Goal: Transaction & Acquisition: Purchase product/service

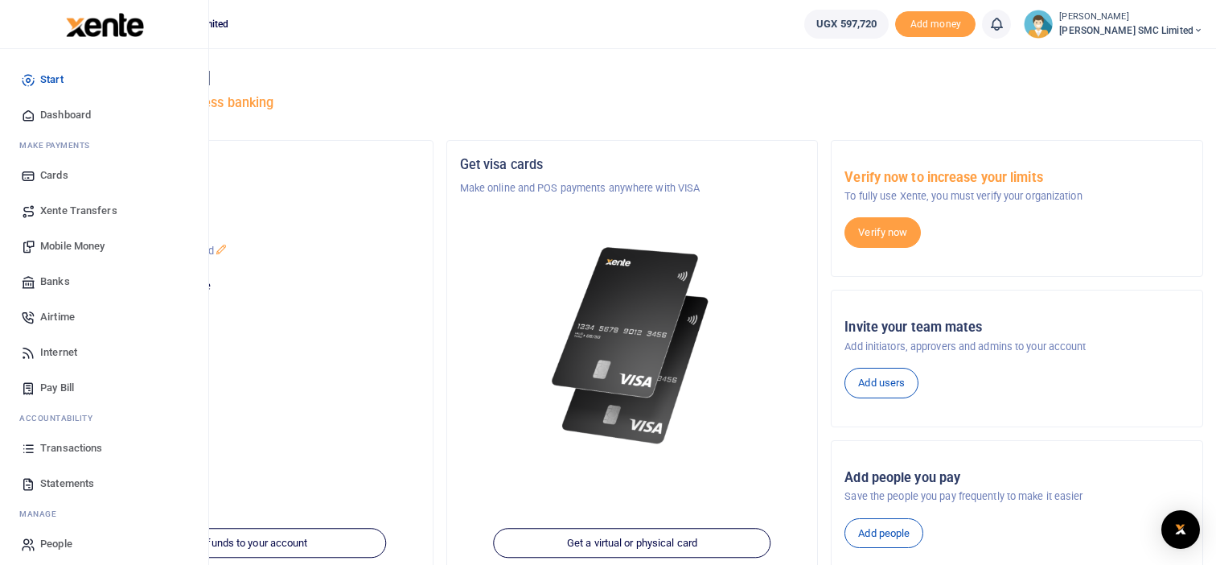
click at [60, 249] on span "Mobile Money" at bounding box center [72, 246] width 64 height 16
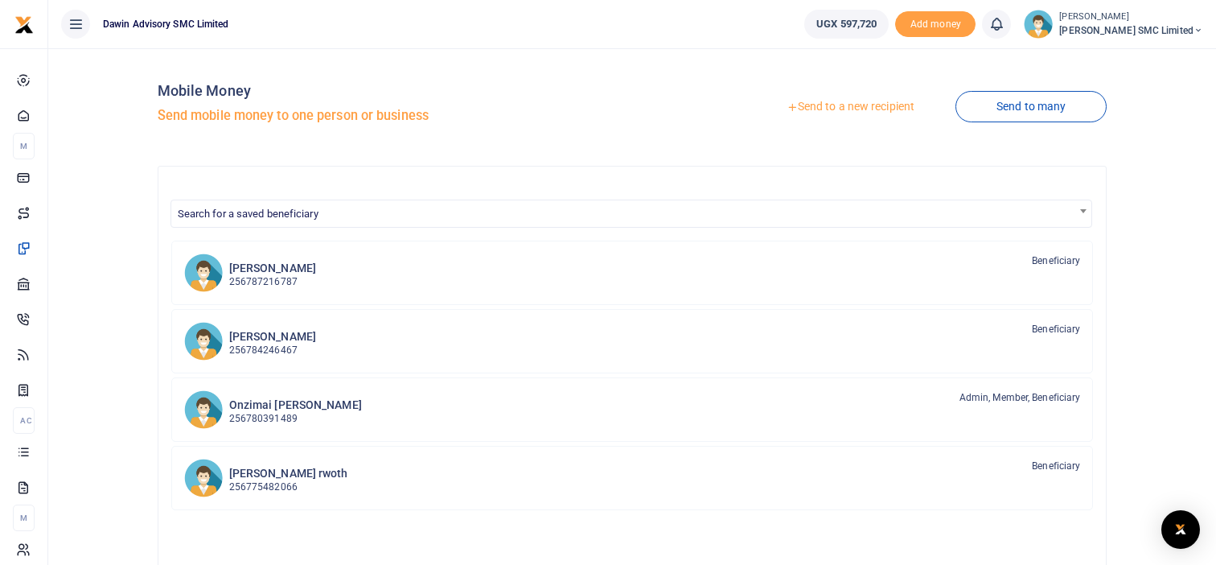
click at [817, 95] on link "Send to a new recipient" at bounding box center [851, 106] width 210 height 29
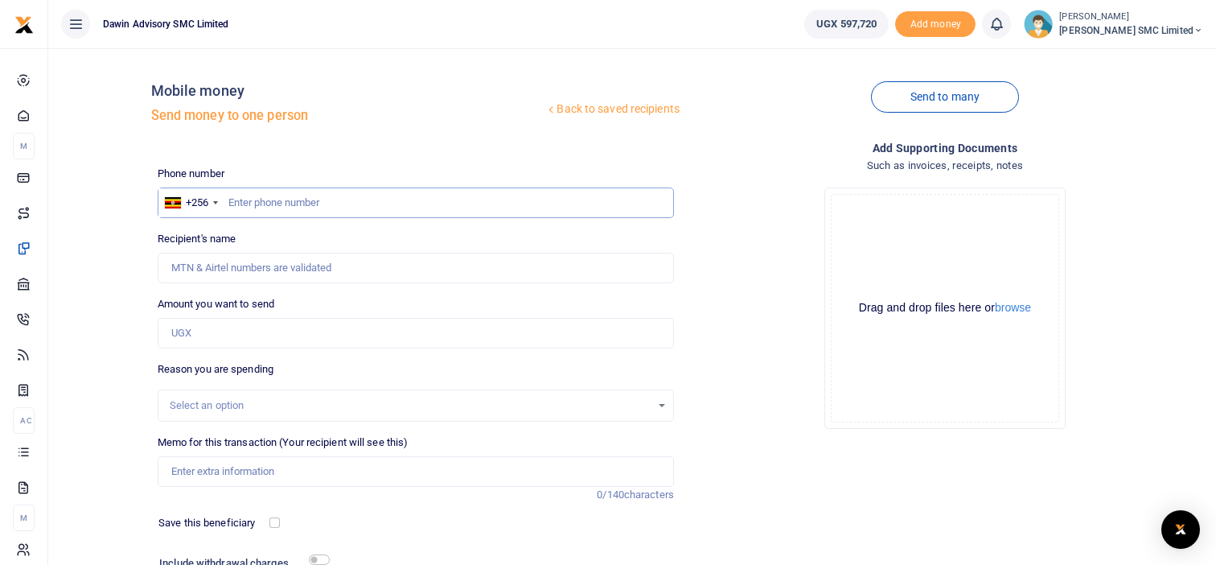
click at [258, 206] on input "text" at bounding box center [416, 202] width 516 height 31
type input "0750300290"
type input "[PERSON_NAME]"
type input "0750300290"
click at [206, 339] on input "Amount you want to send" at bounding box center [416, 333] width 516 height 31
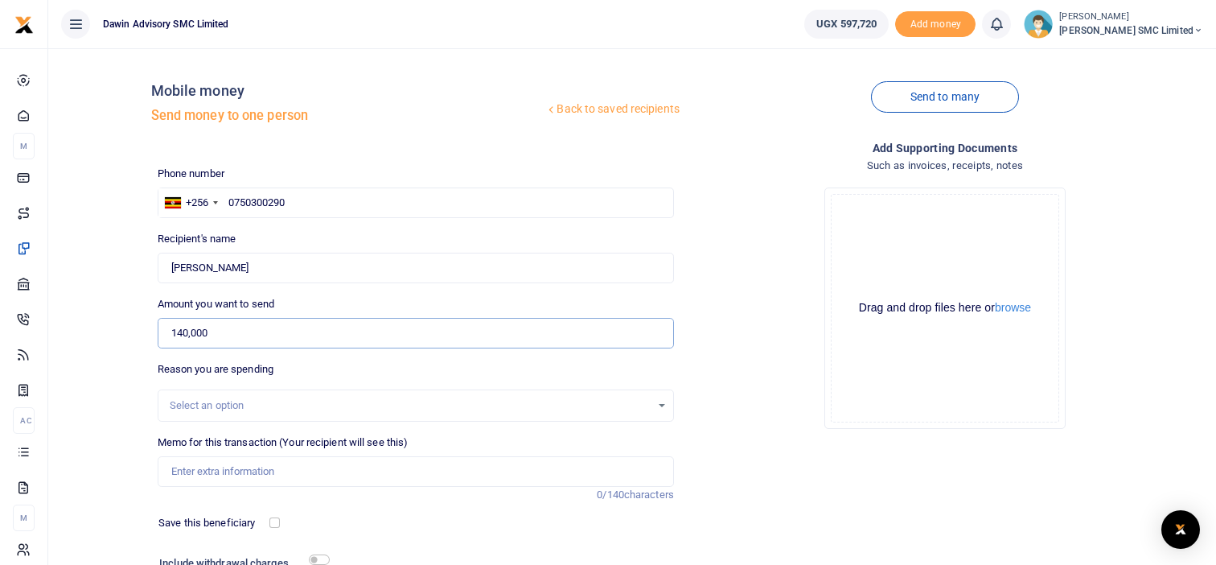
type input "140,000"
click at [689, 337] on div "Drop your files here Drag and drop files here or browse Powered by Uppy" at bounding box center [945, 308] width 516 height 267
click at [296, 475] on input "Memo for this transaction (Your recipient will see this)" at bounding box center [416, 471] width 516 height 31
click at [285, 468] on input "Being payment for Quickbooks subscription fees" at bounding box center [416, 471] width 516 height 31
type input "Being payment for Quick books subscription fees"
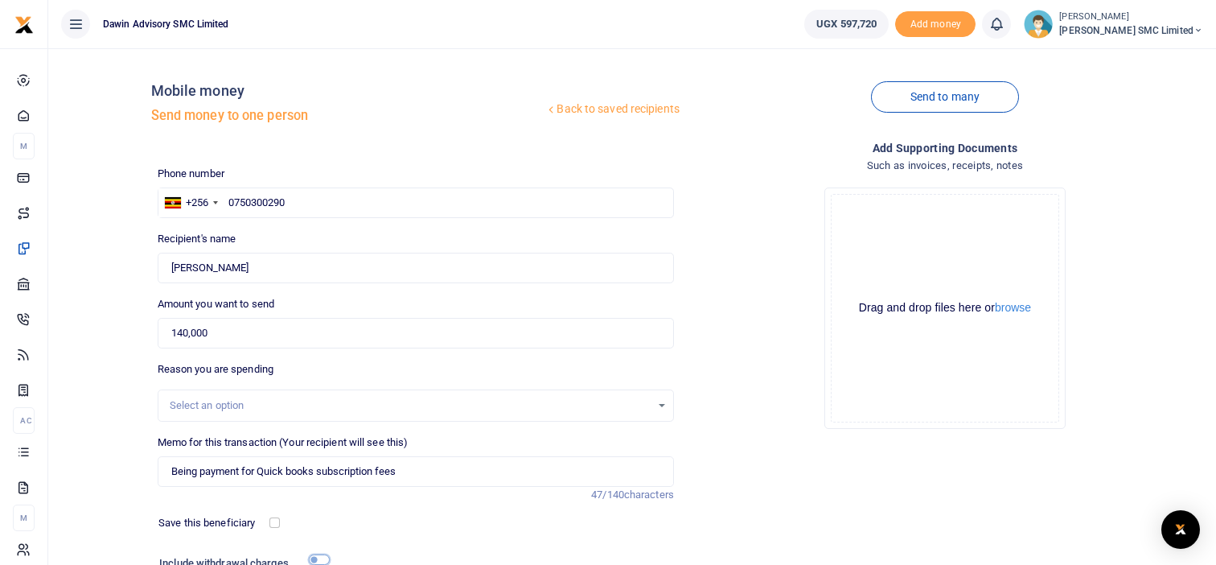
click at [320, 557] on input "checkbox" at bounding box center [319, 559] width 21 height 10
checkbox input "true"
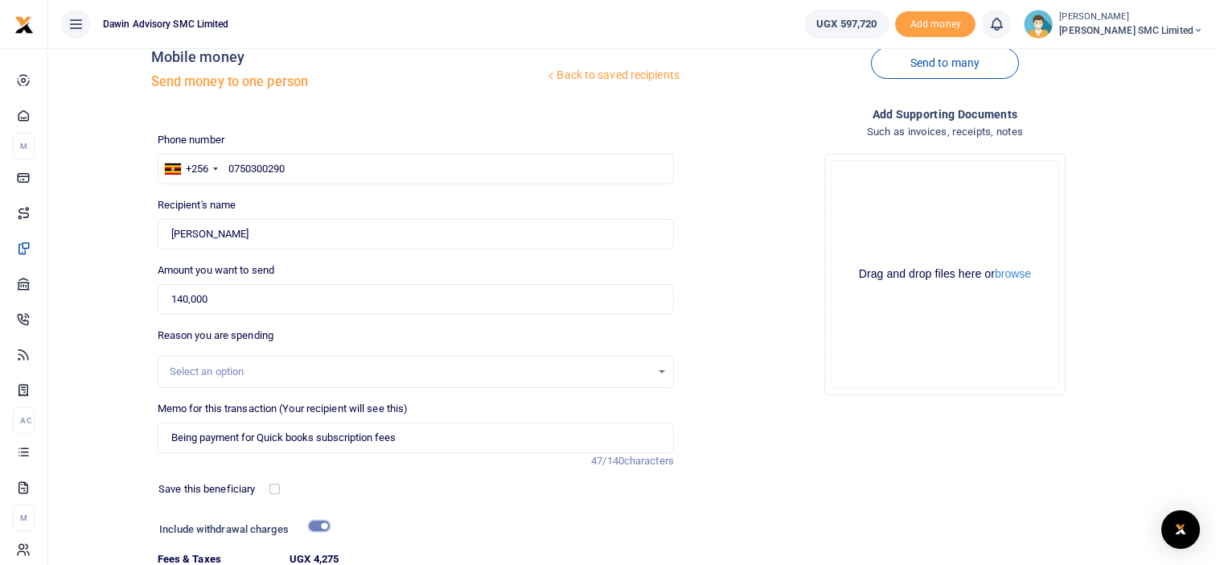
scroll to position [35, 0]
click at [758, 385] on div "Drop your files here Drag and drop files here or browse Powered by Uppy" at bounding box center [945, 272] width 516 height 267
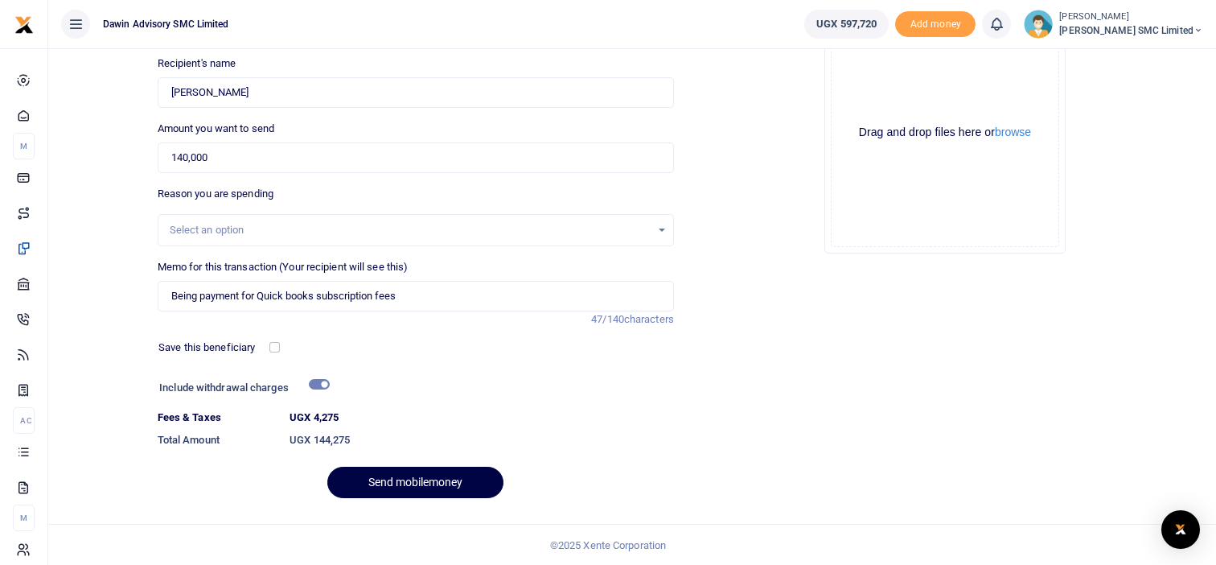
scroll to position [176, 0]
click at [481, 473] on button "Send mobilemoney" at bounding box center [415, 481] width 176 height 31
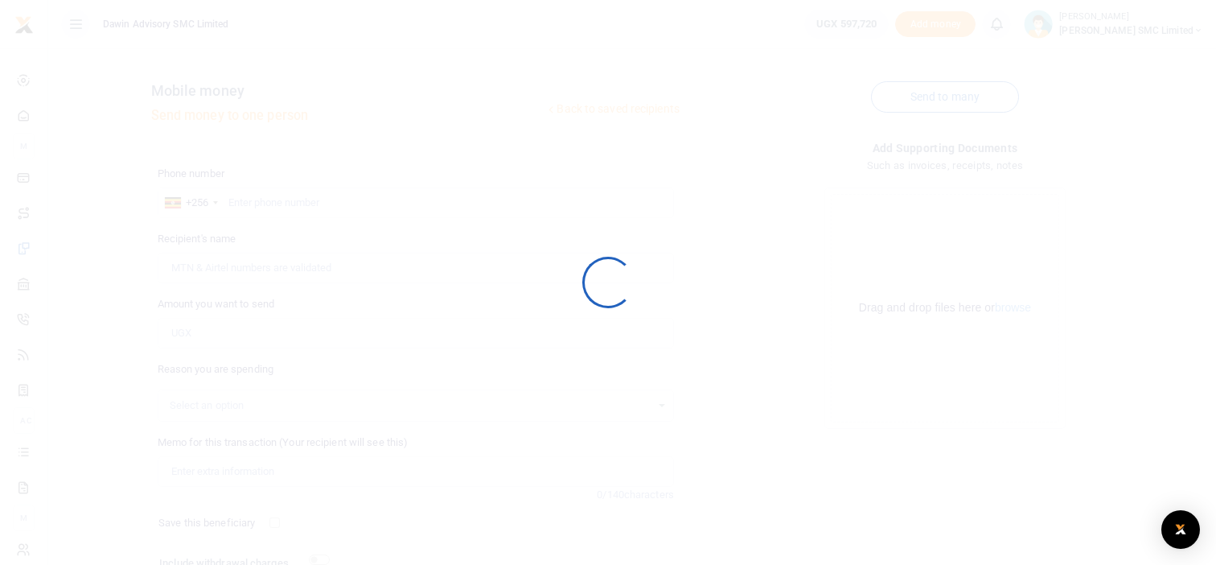
scroll to position [132, 0]
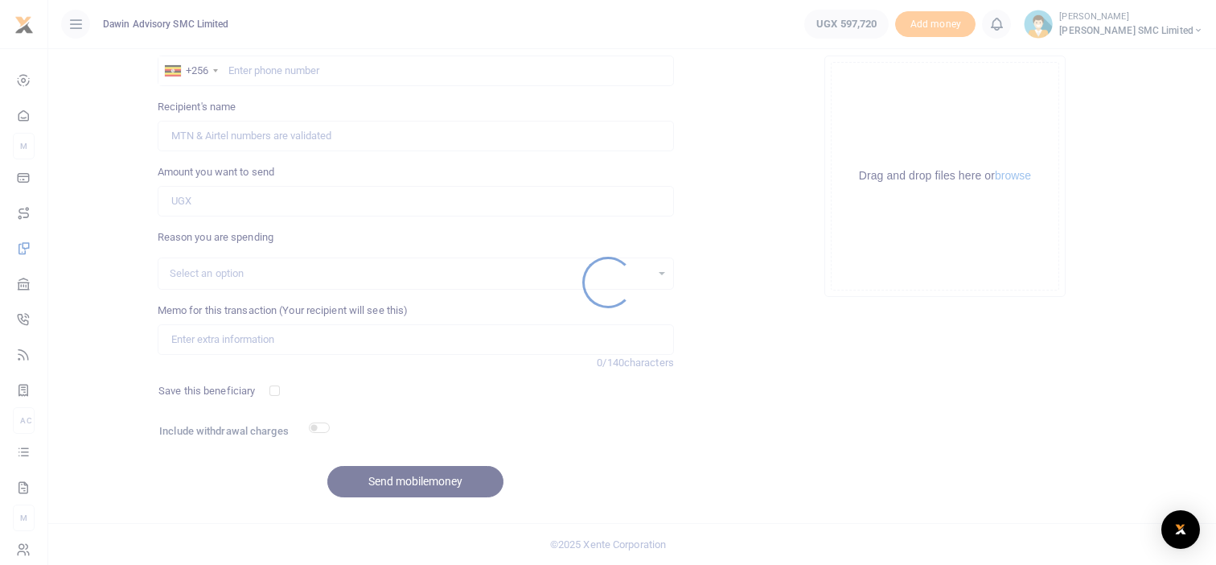
click at [711, 490] on div at bounding box center [608, 282] width 1216 height 565
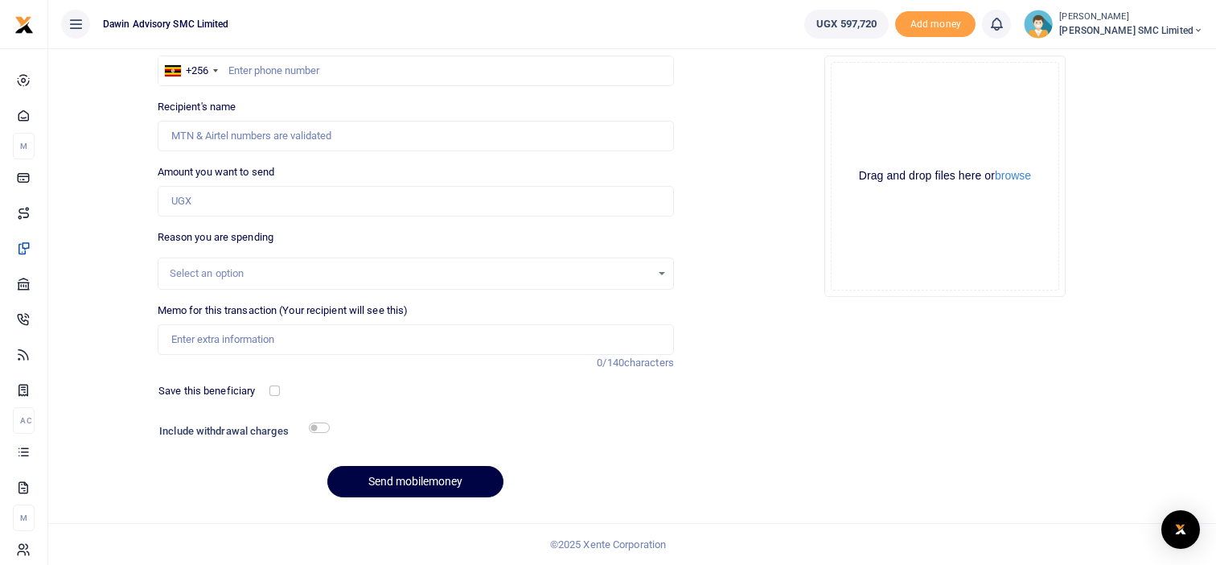
click at [1020, 397] on div "Add supporting Documents Such as invoices, receipts, notes Drop your files here…" at bounding box center [944, 258] width 529 height 503
